Goal: Navigation & Orientation: Find specific page/section

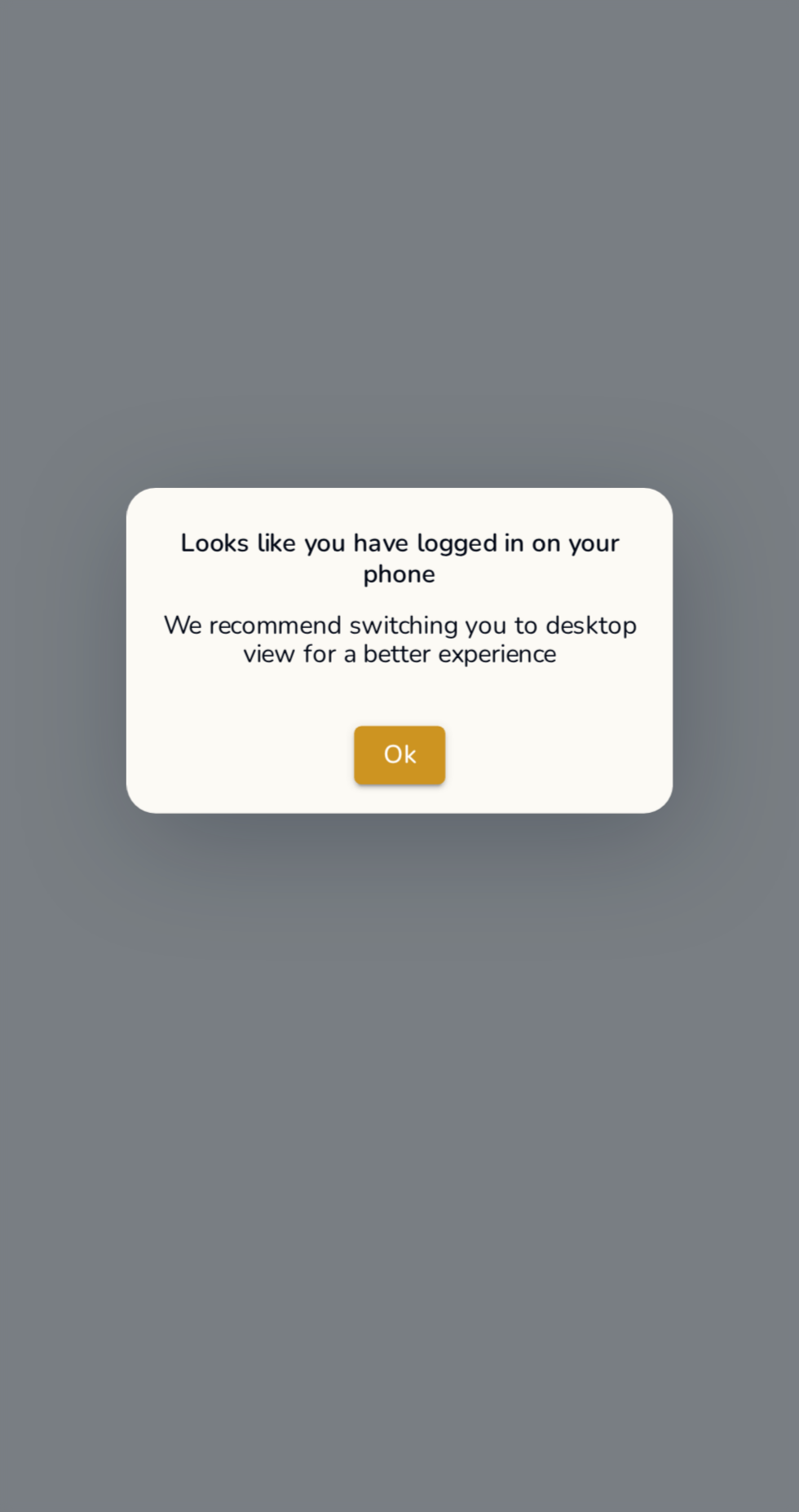
click at [403, 756] on span "Ok" at bounding box center [399, 753] width 15 height 17
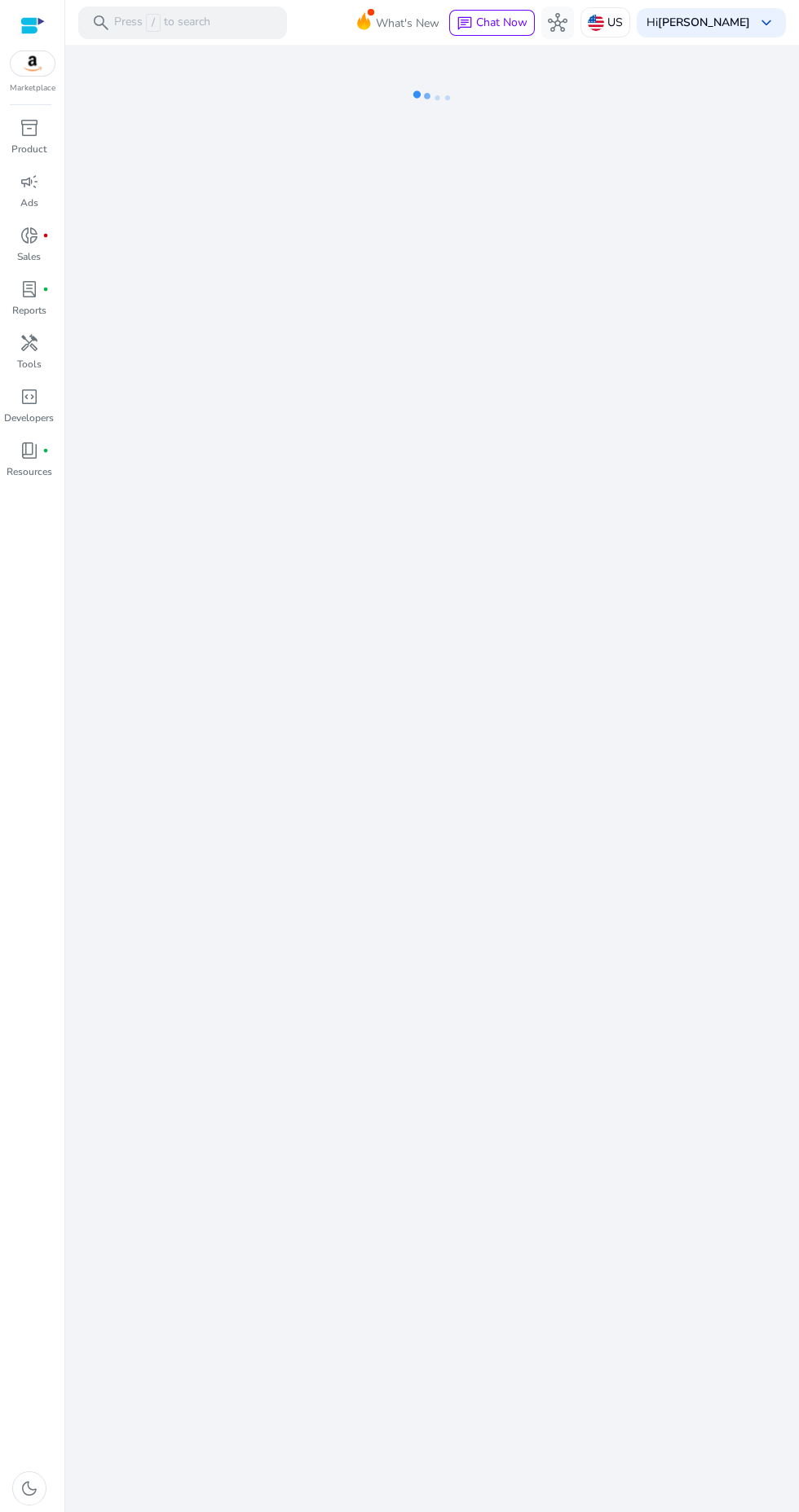
scroll to position [7, 0]
click at [45, 233] on span "fiber_manual_record" at bounding box center [45, 235] width 7 height 7
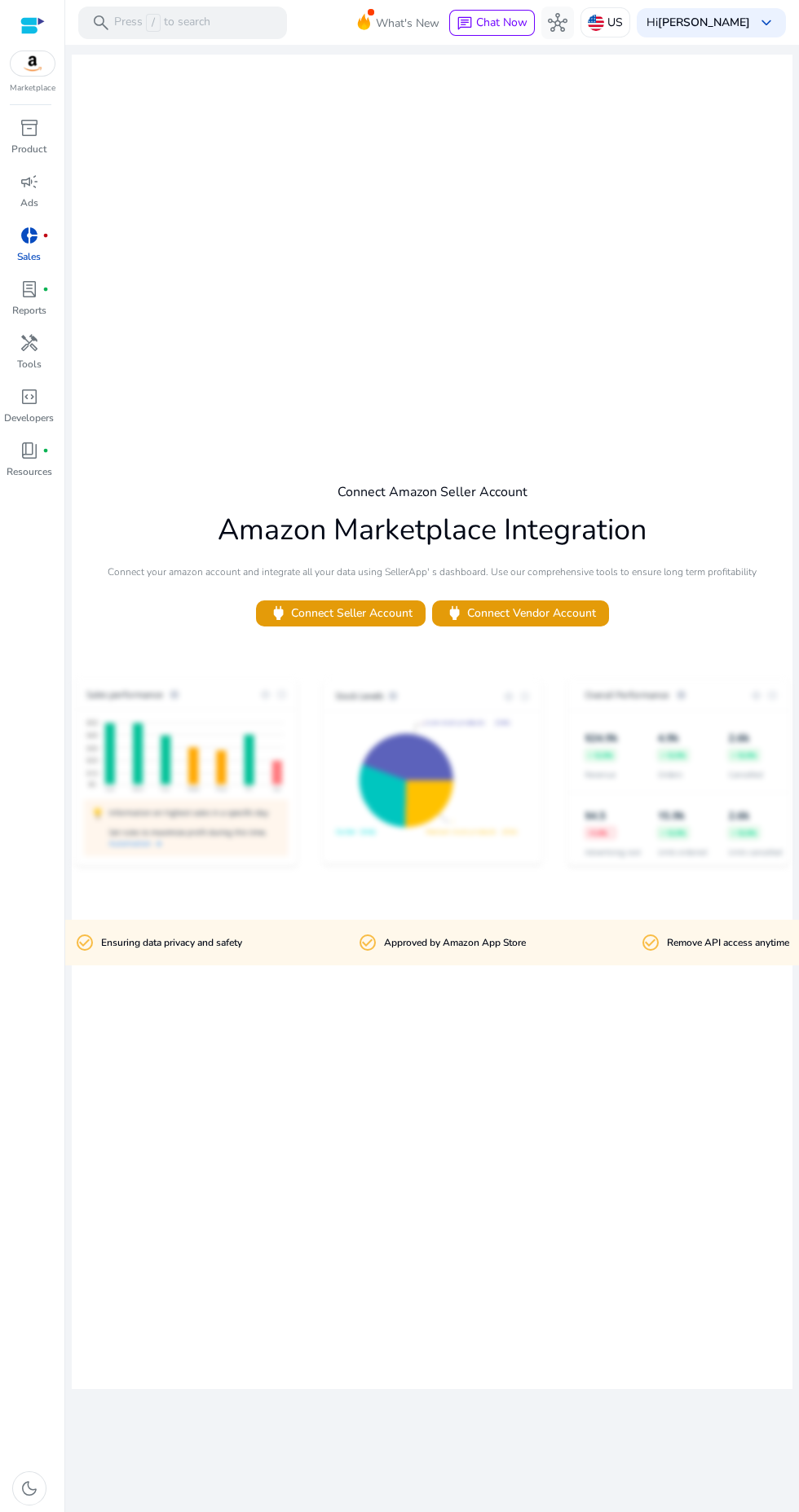
click at [45, 289] on span "fiber_manual_record" at bounding box center [45, 288] width 7 height 7
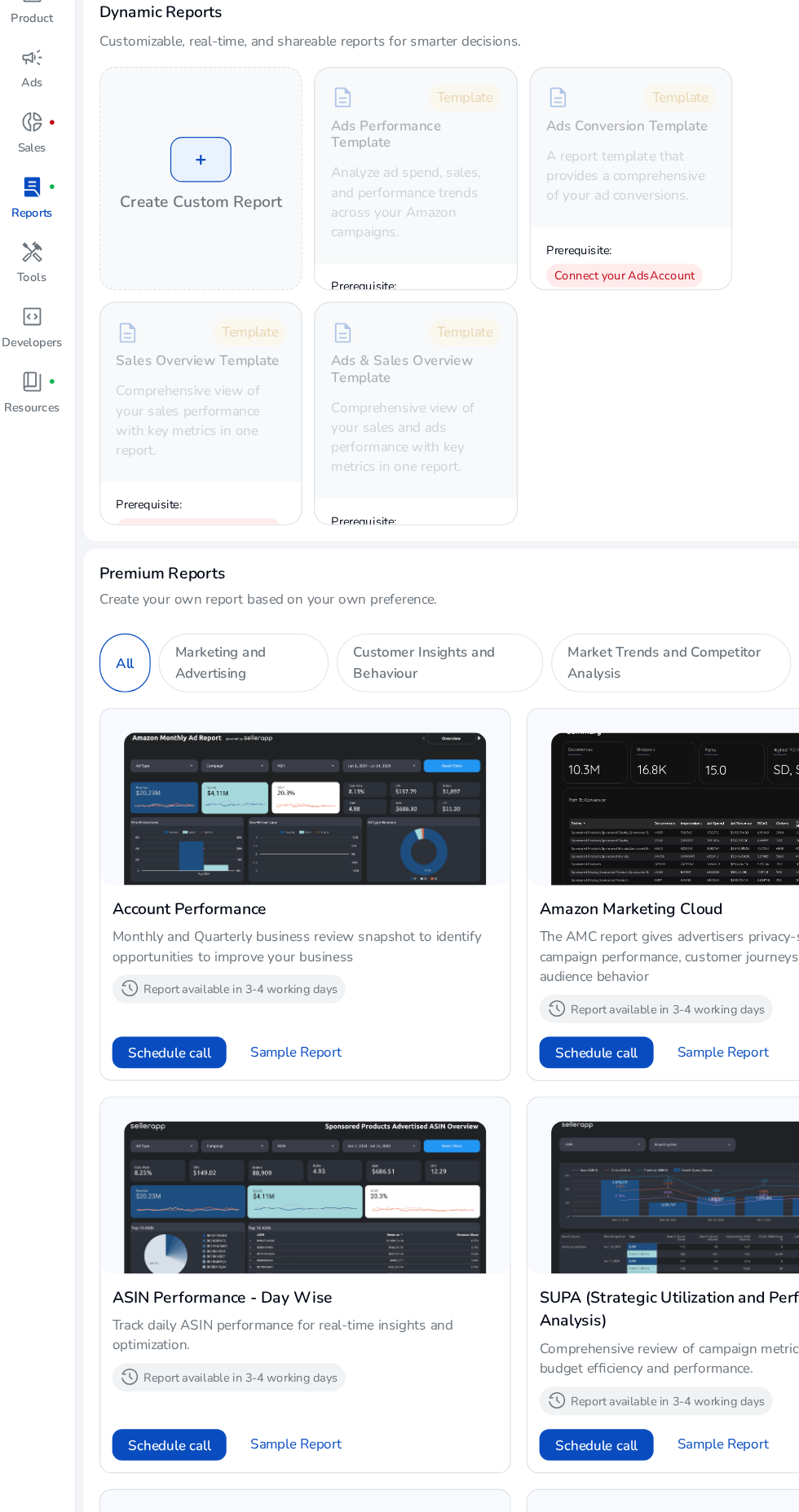
click at [47, 453] on span "fiber_manual_record" at bounding box center [45, 450] width 7 height 7
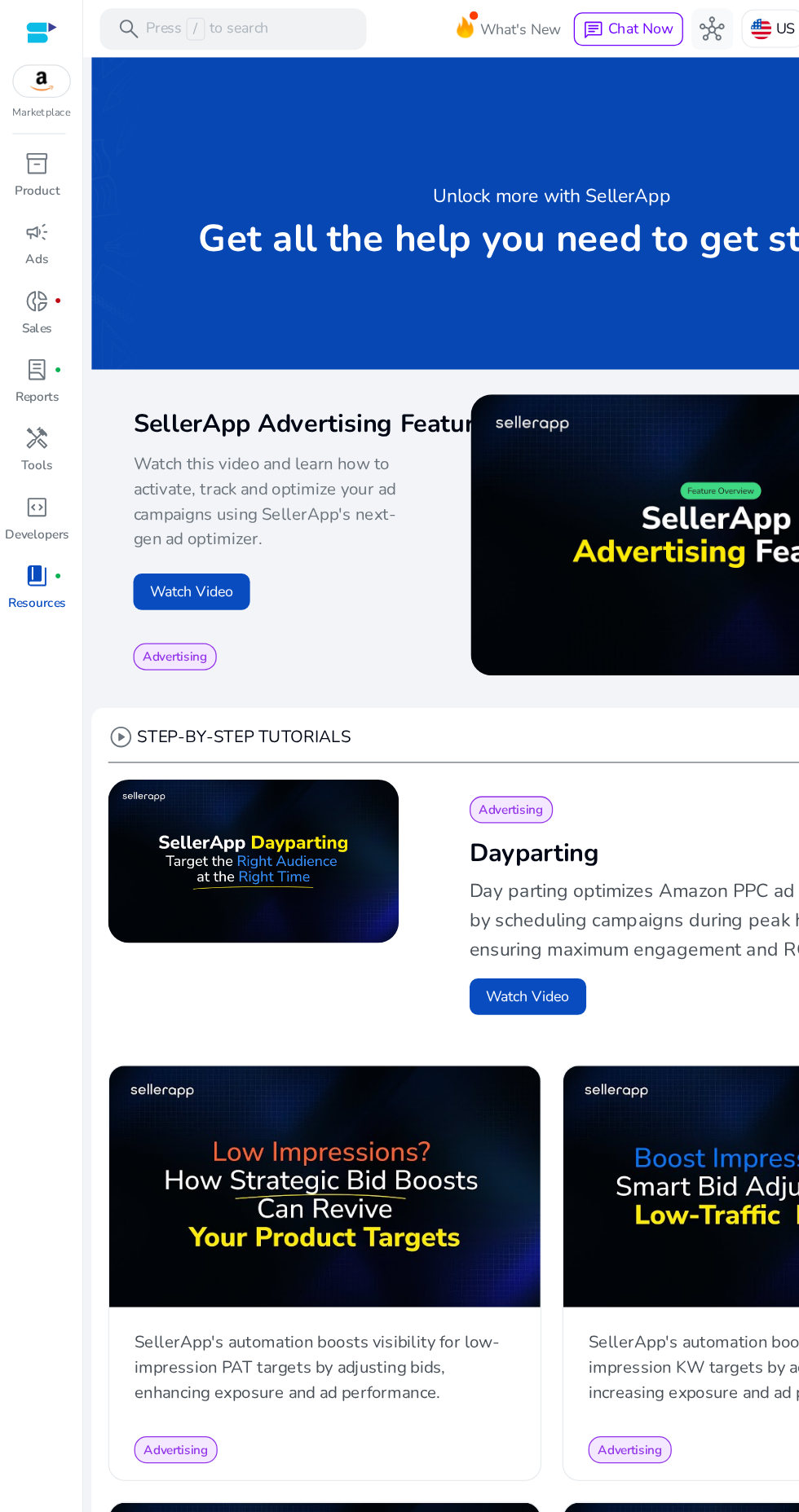
click at [33, 339] on span "handyman" at bounding box center [29, 343] width 20 height 20
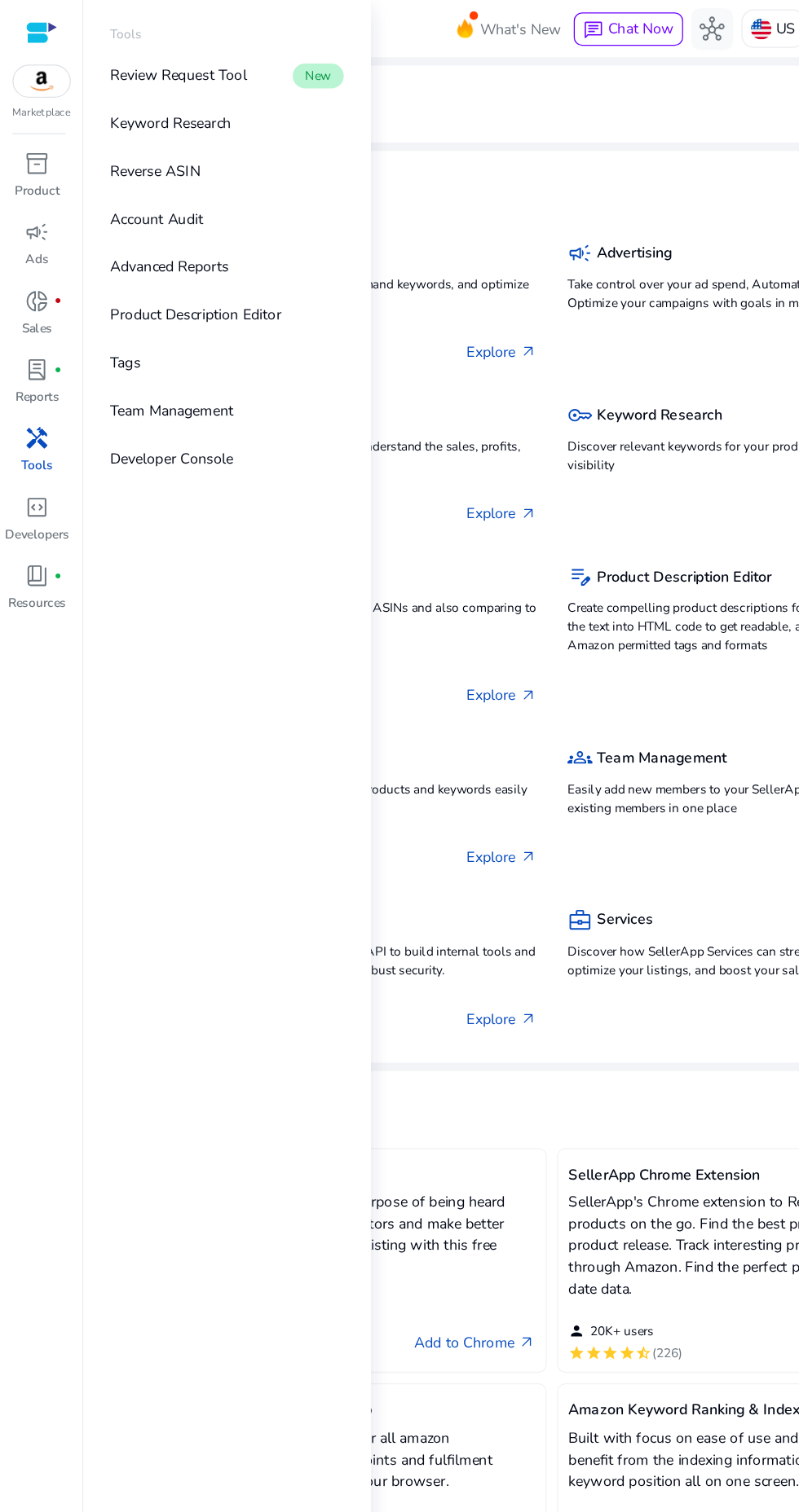
click at [161, 211] on p "Advanced Reports" at bounding box center [133, 208] width 93 height 17
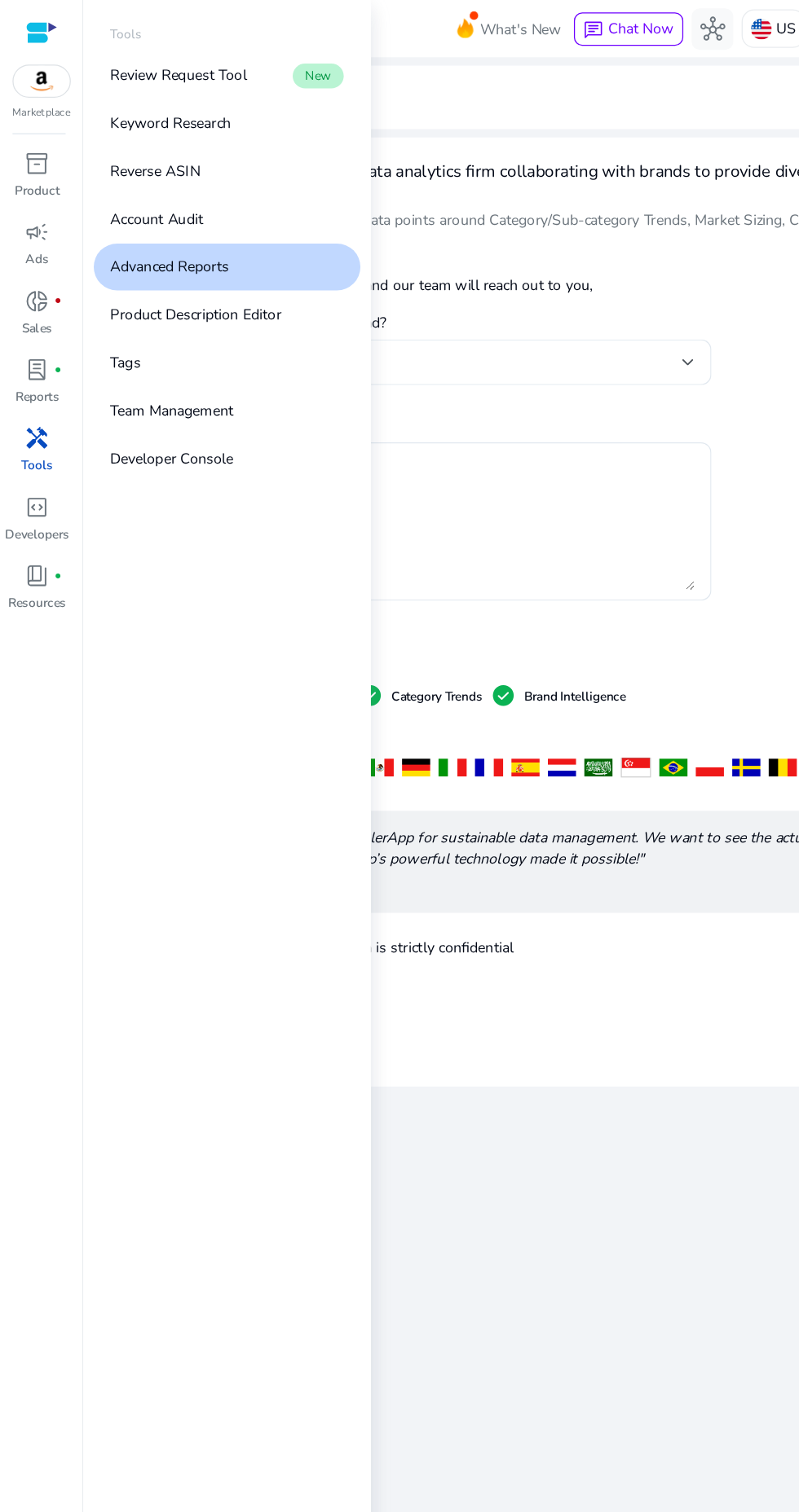
click at [75, 92] on link "Keyword Research" at bounding box center [178, 96] width 209 height 36
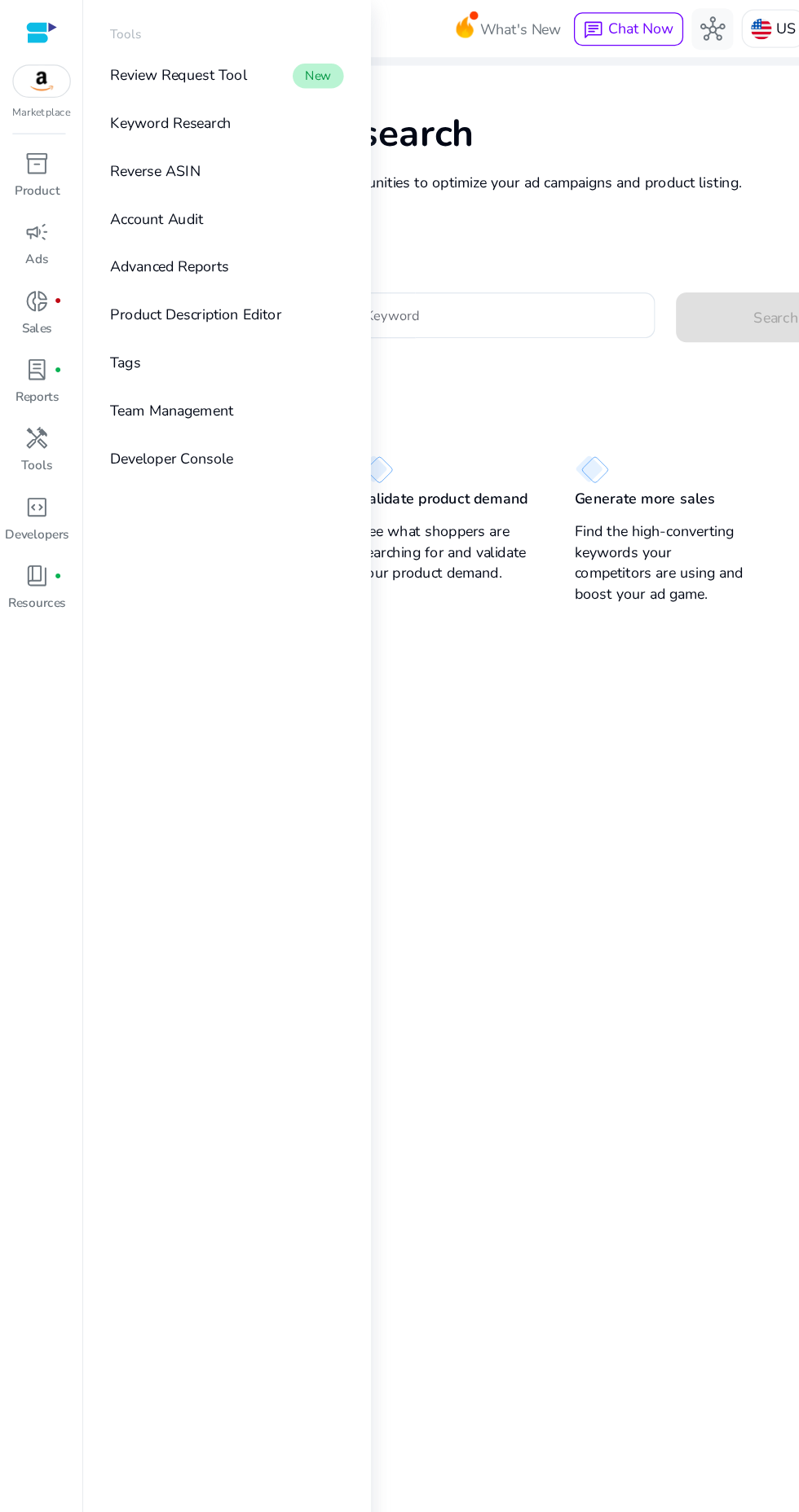
click at [55, 144] on link "inventory_2 Product" at bounding box center [28, 141] width 58 height 54
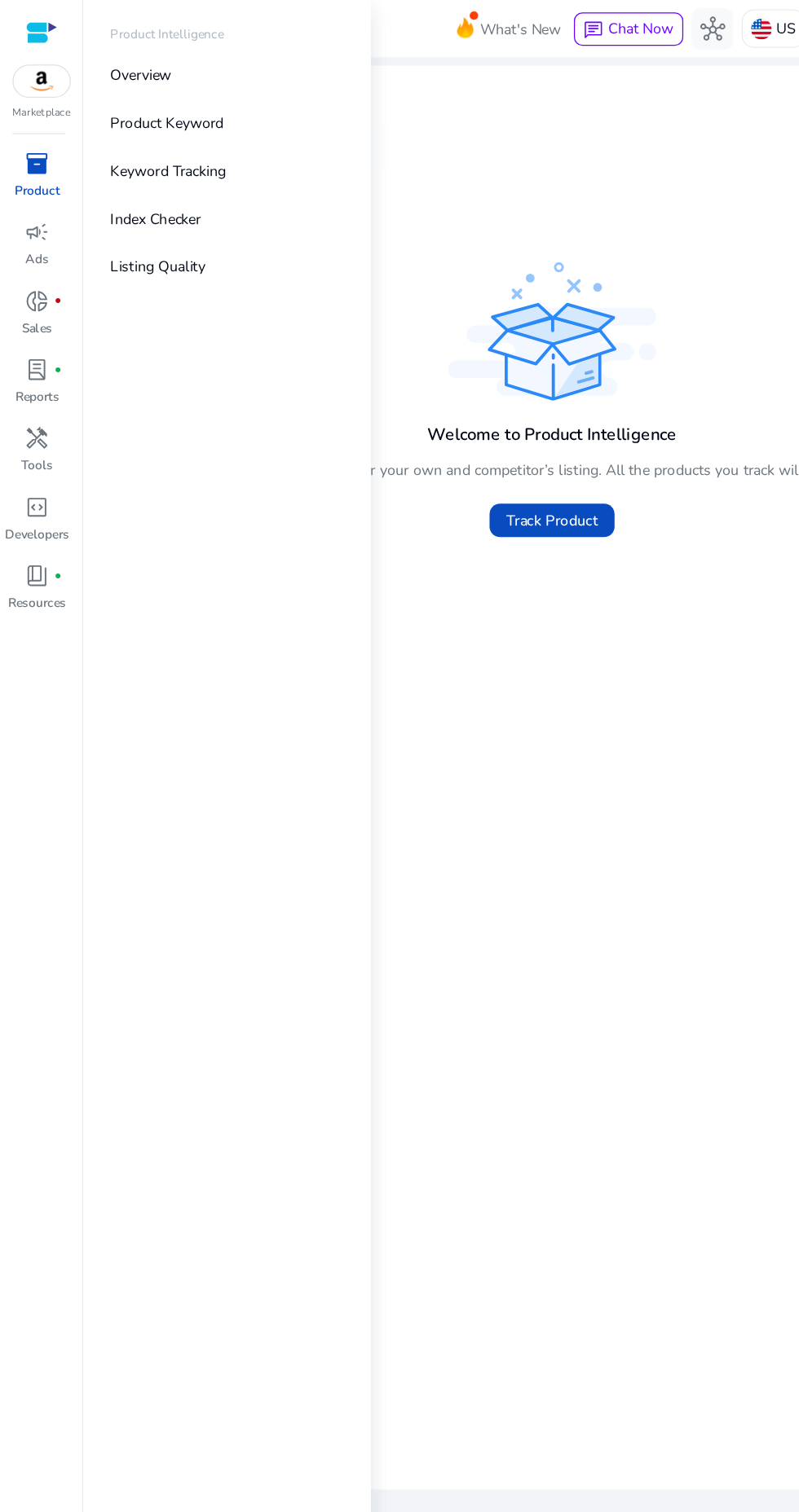
click at [141, 178] on p "Index Checker" at bounding box center [122, 171] width 71 height 17
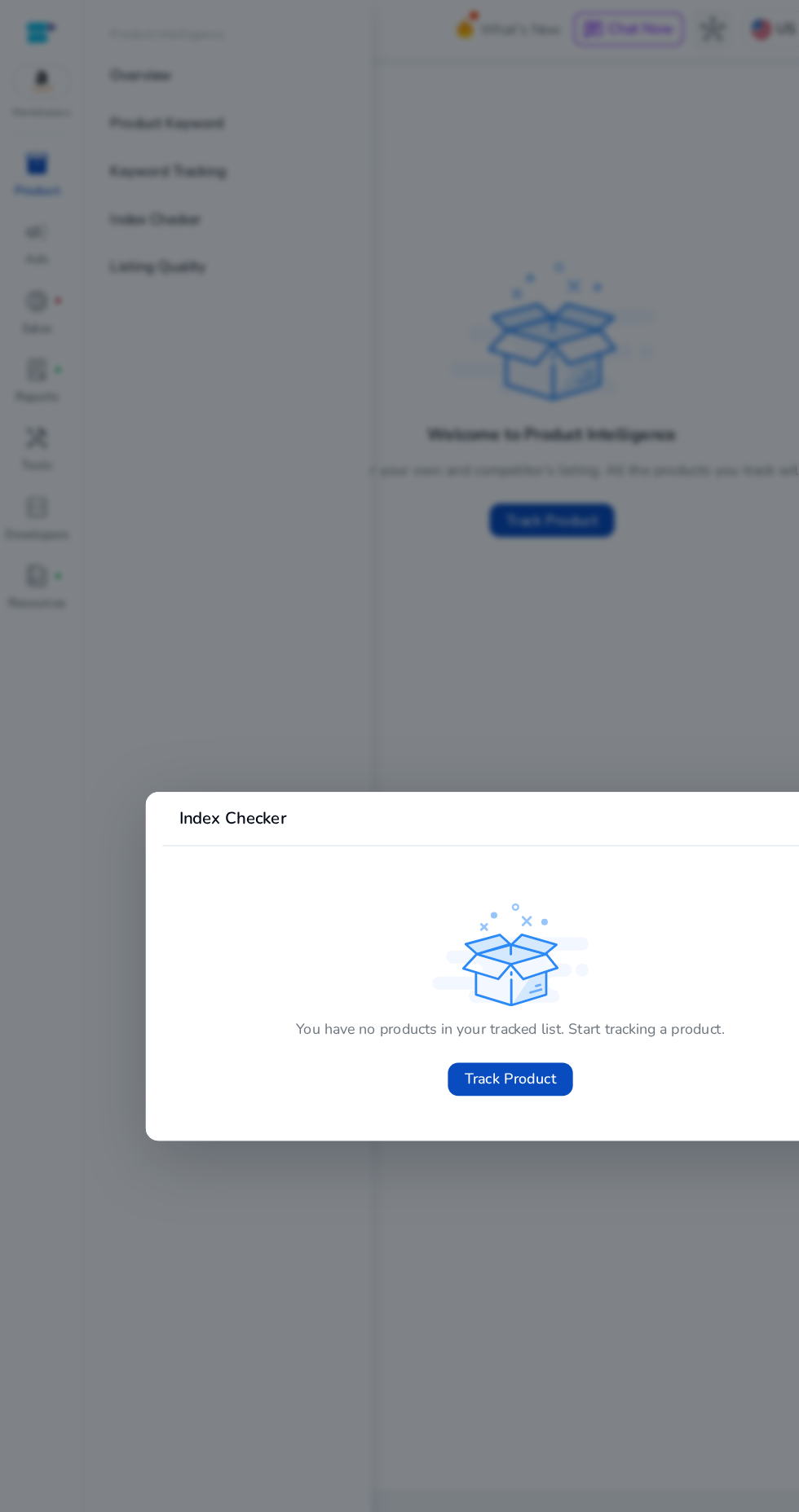
click at [155, 502] on div at bounding box center [400, 756] width 799 height 1512
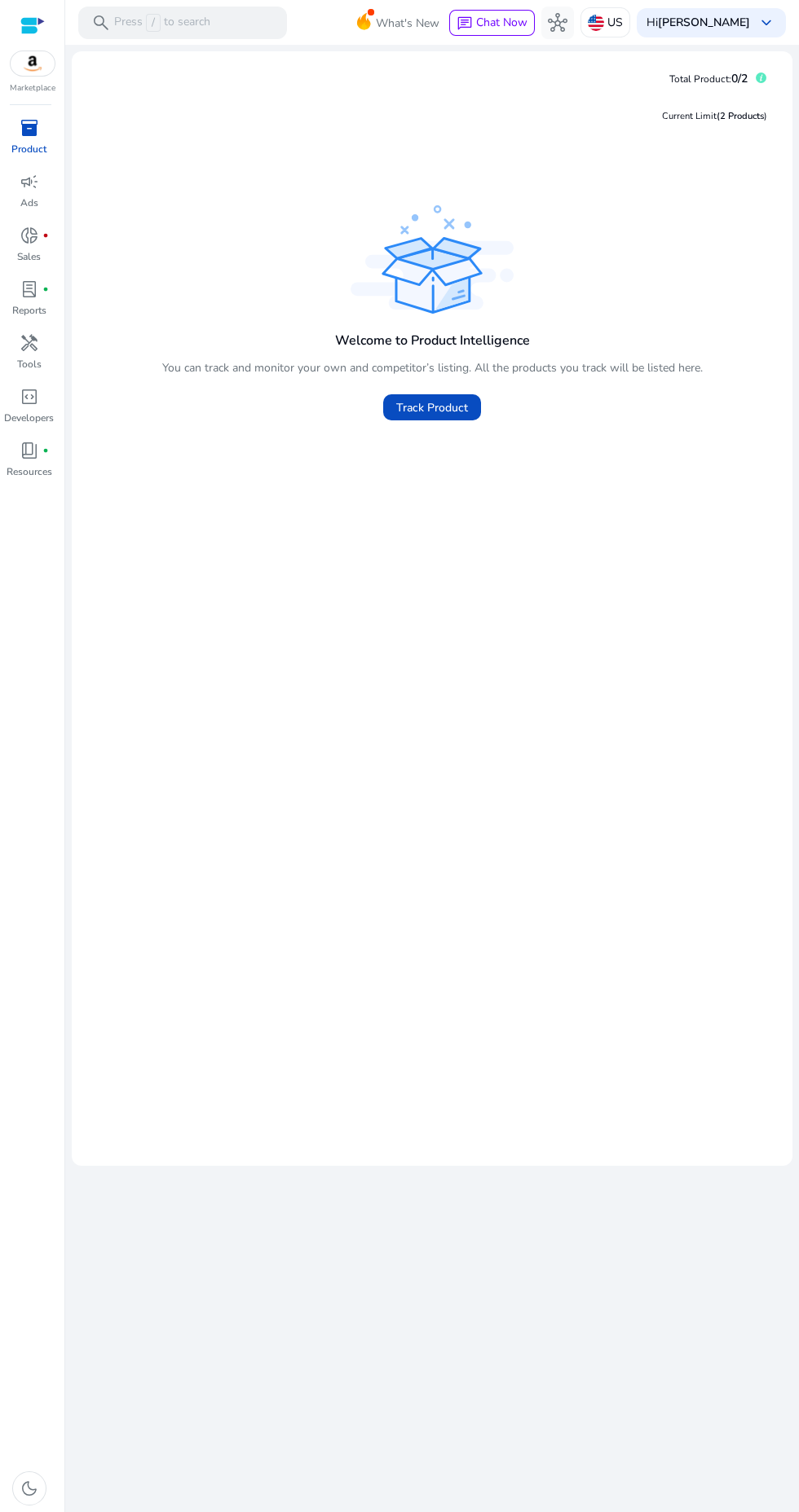
scroll to position [23, 0]
